Goal: Information Seeking & Learning: Check status

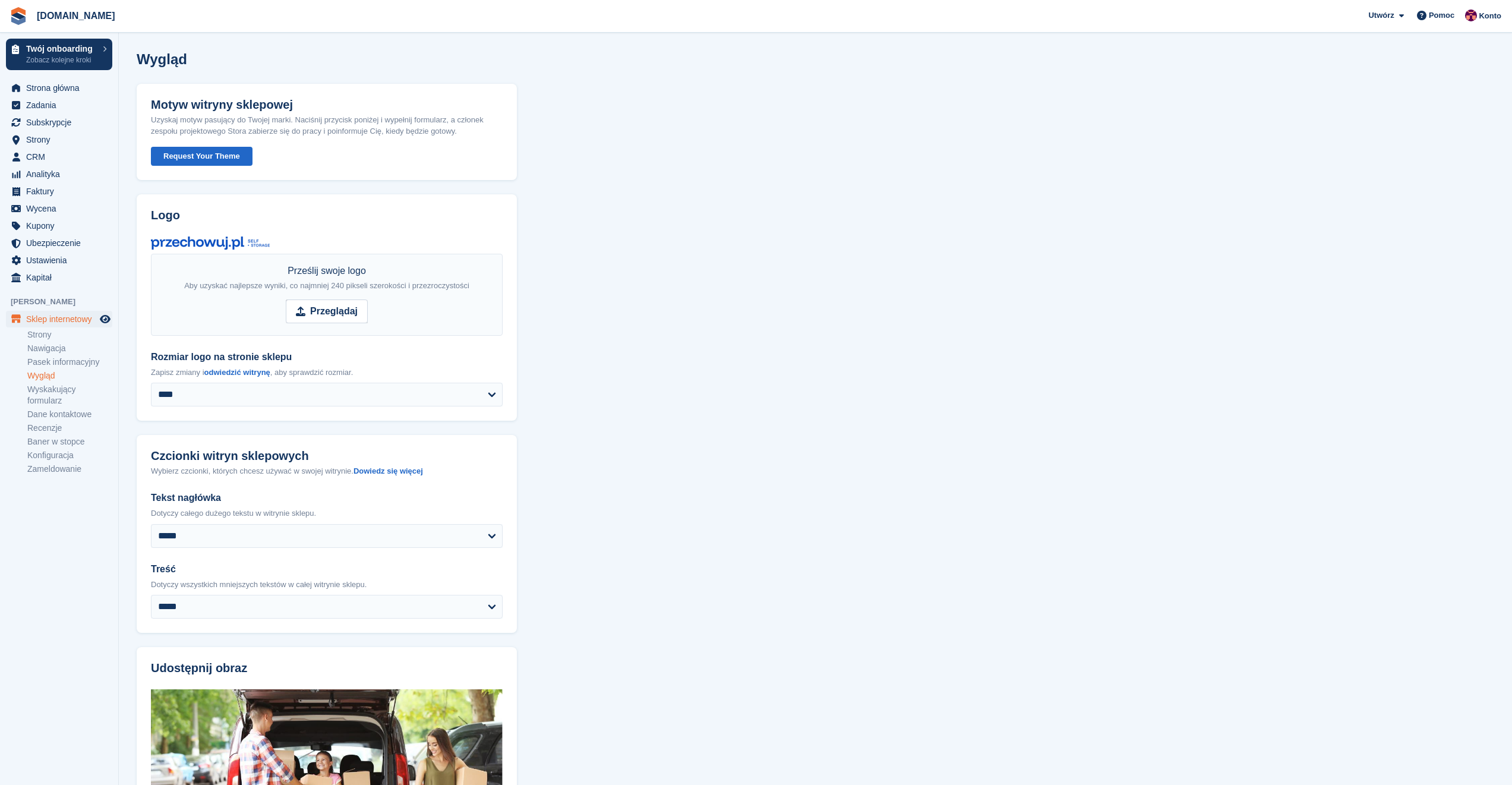
scroll to position [171, 0]
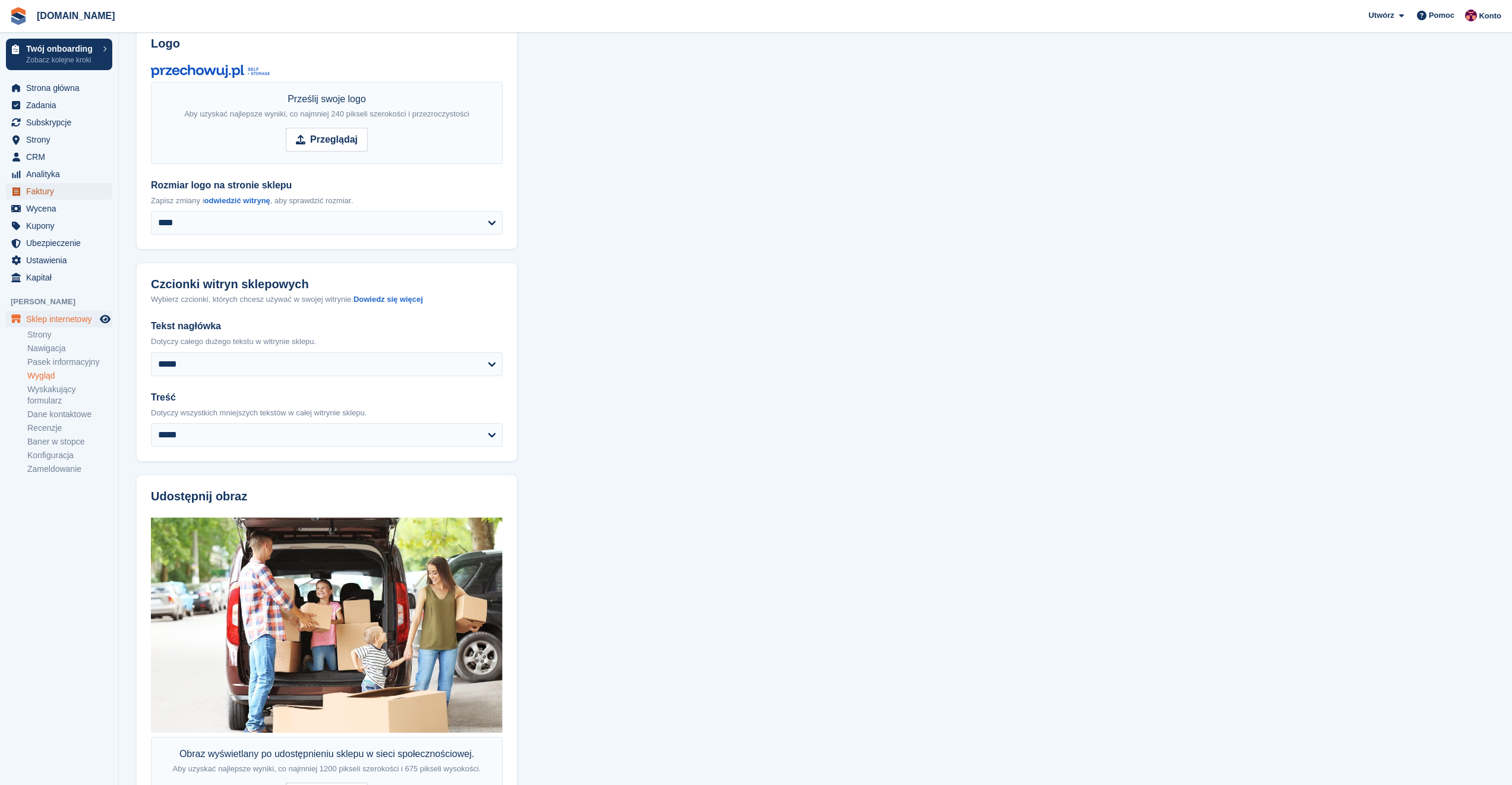
click at [48, 190] on span "Faktury" at bounding box center [61, 191] width 72 height 17
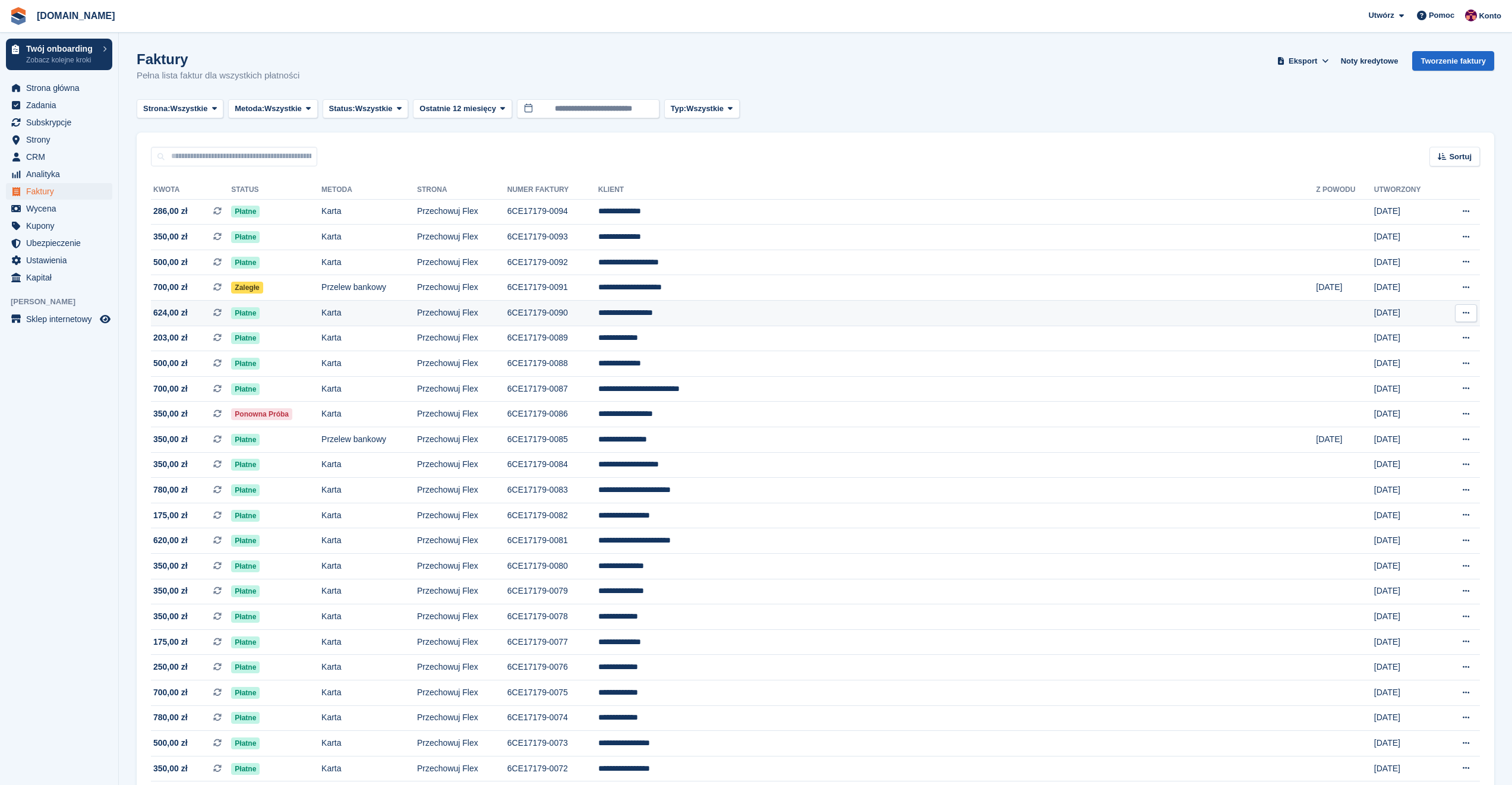
click at [171, 316] on span "624,00 zł" at bounding box center [171, 313] width 35 height 12
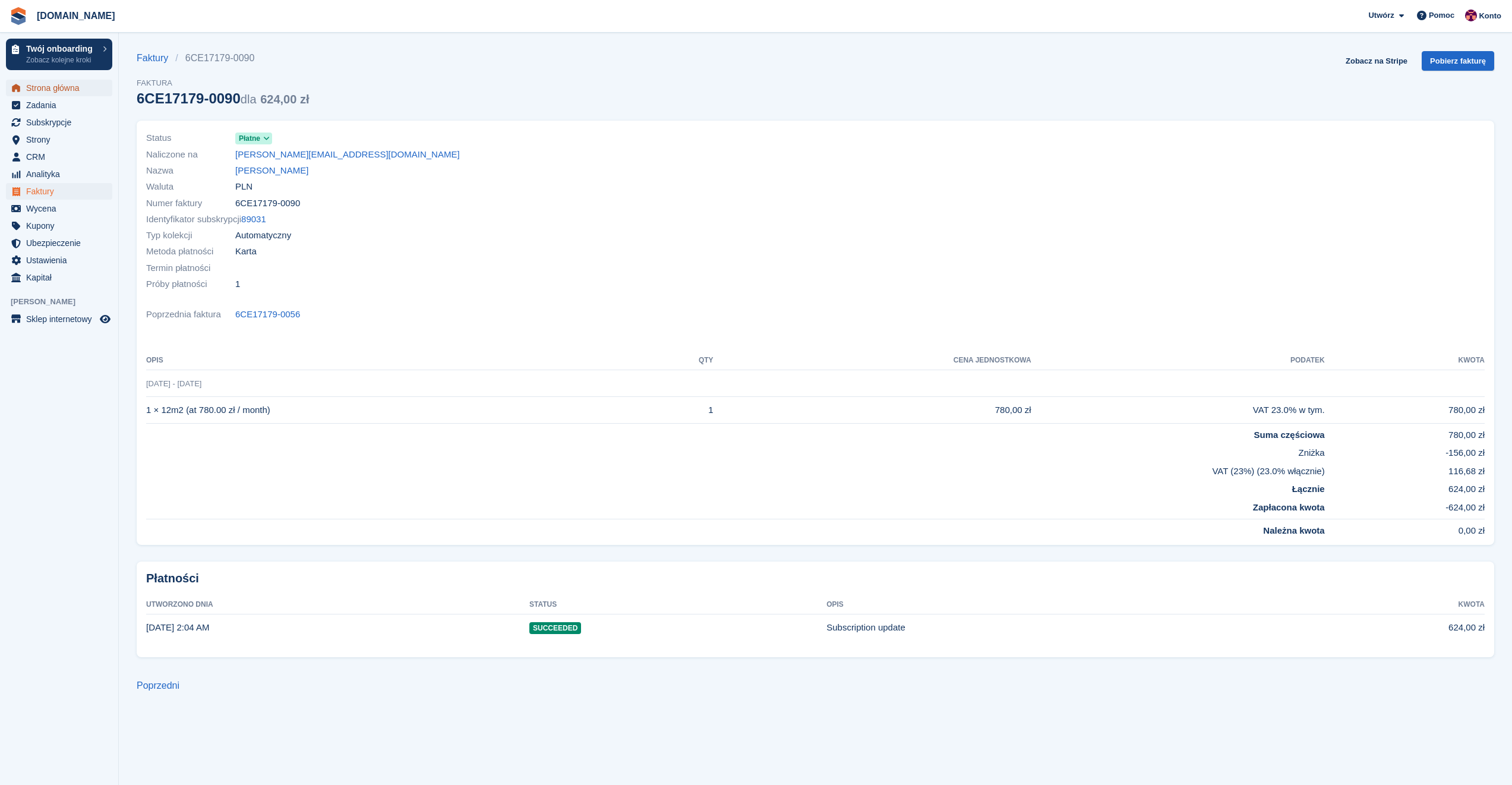
click at [55, 88] on span "Strona główna" at bounding box center [61, 88] width 72 height 17
